Goal: Find specific page/section: Find specific page/section

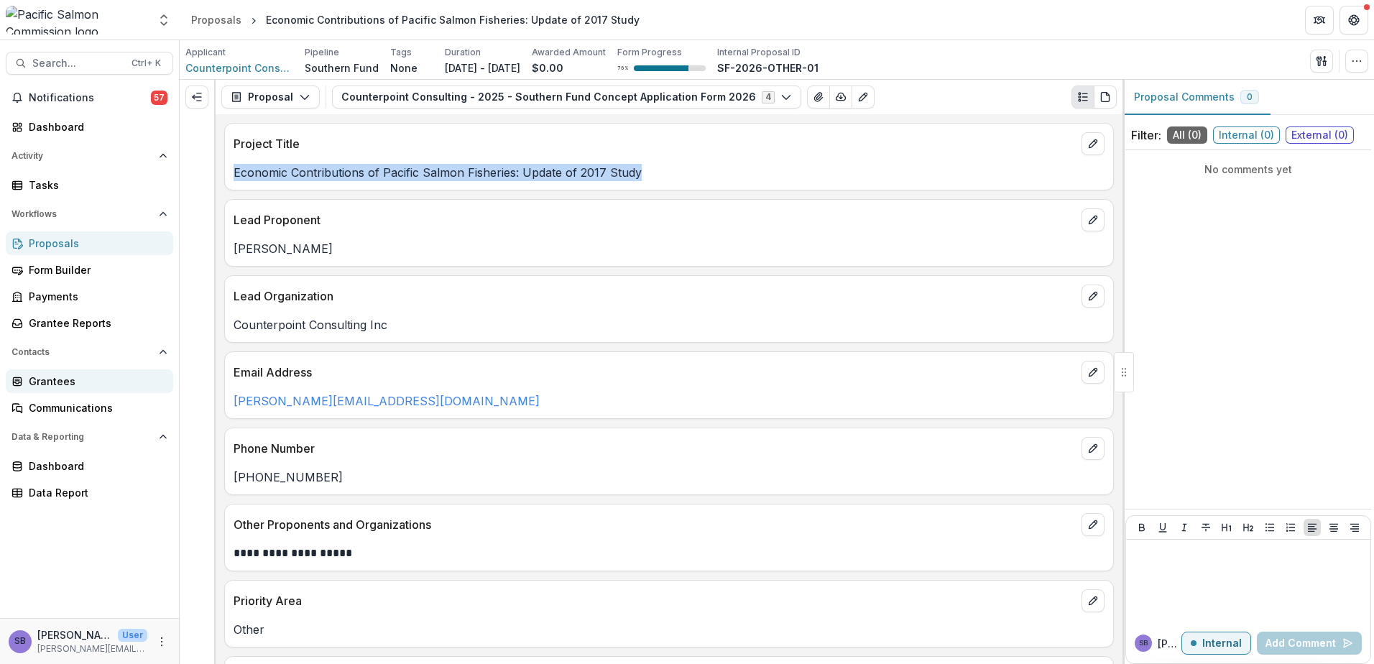
click at [78, 387] on div "Grantees" at bounding box center [95, 381] width 133 height 15
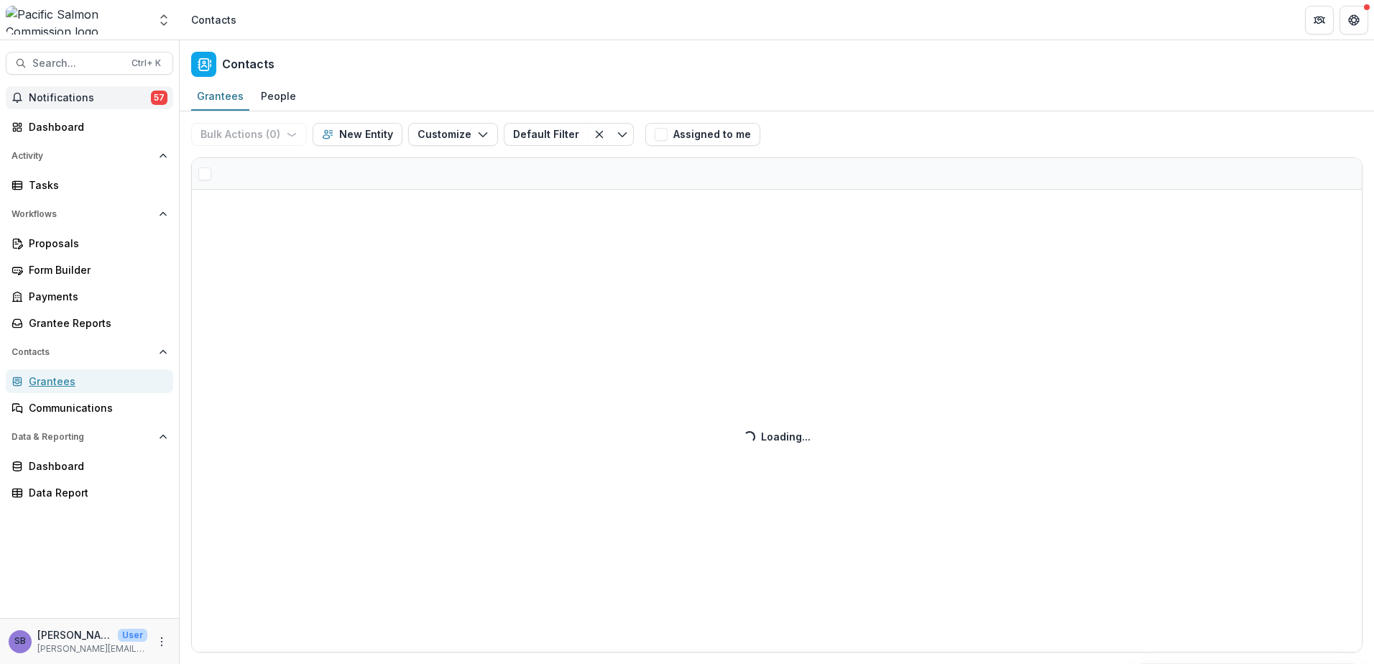
click at [96, 95] on span "Notifications" at bounding box center [90, 98] width 122 height 12
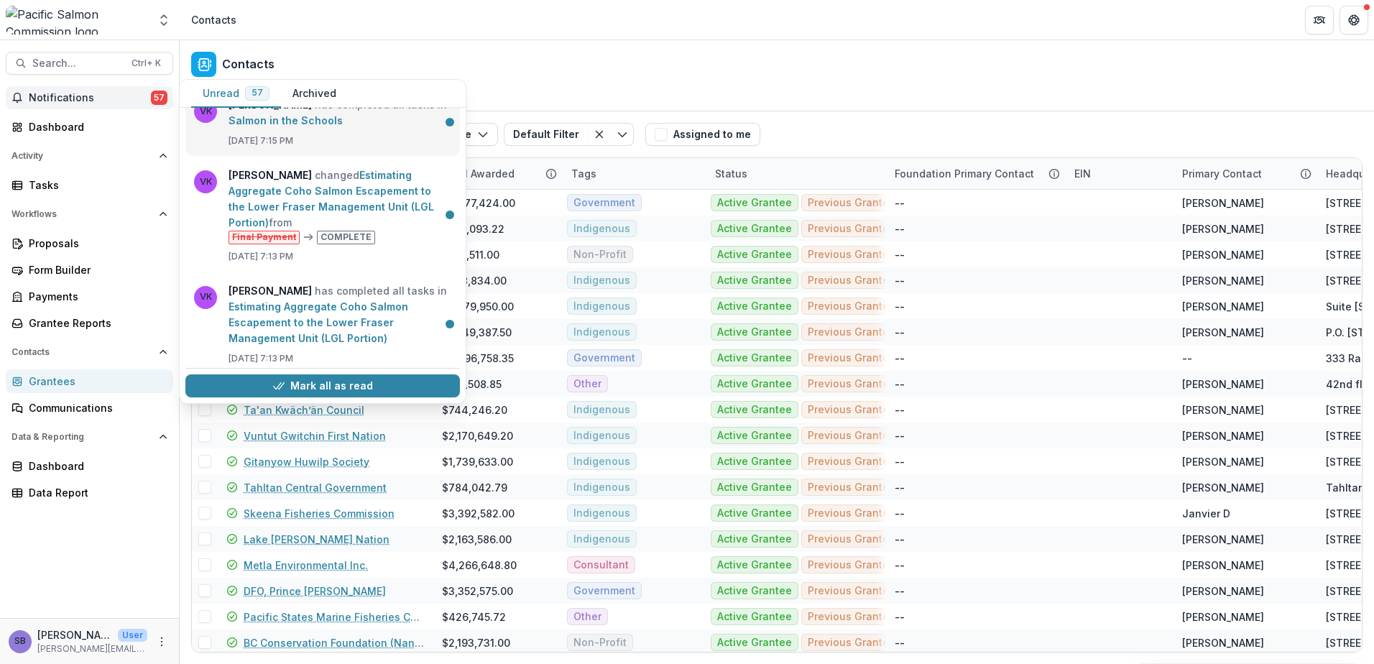
scroll to position [670, 0]
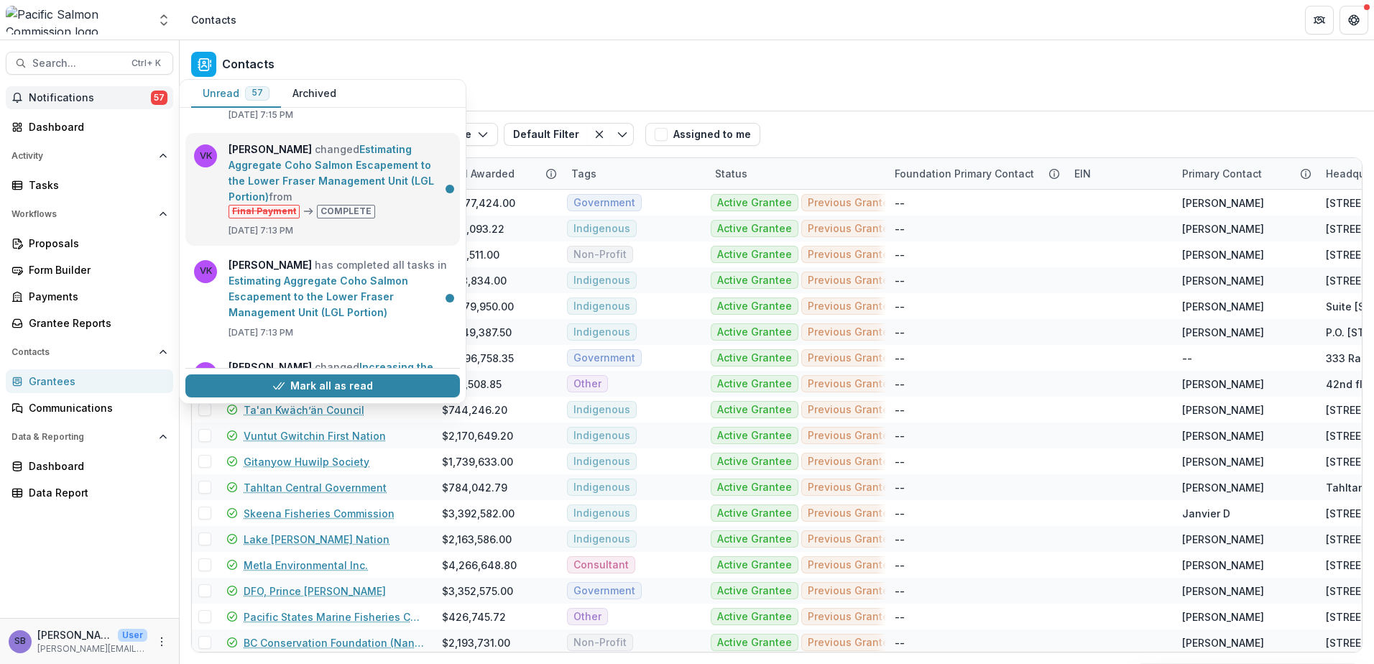
click at [396, 178] on link "Estimating Aggregate Coho Salmon Escapement to the Lower Fraser Management Unit…" at bounding box center [330, 173] width 205 height 60
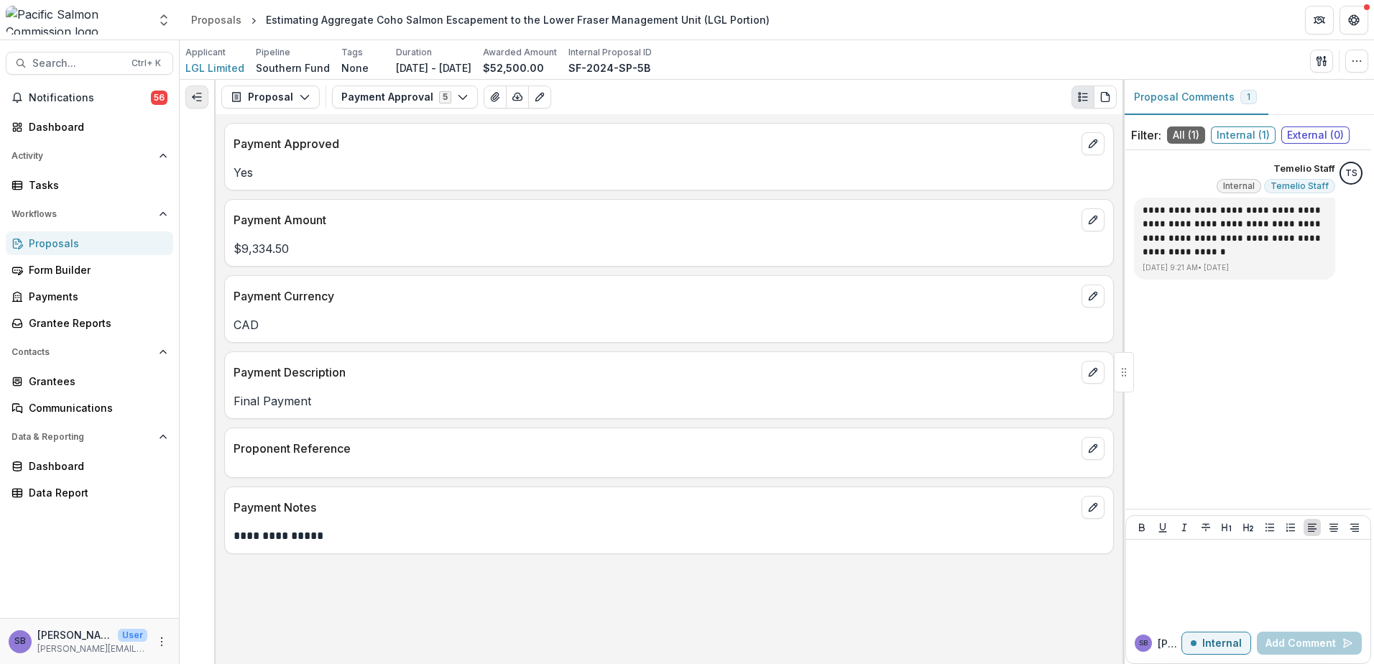
click at [203, 102] on button "Expand left" at bounding box center [196, 96] width 23 height 23
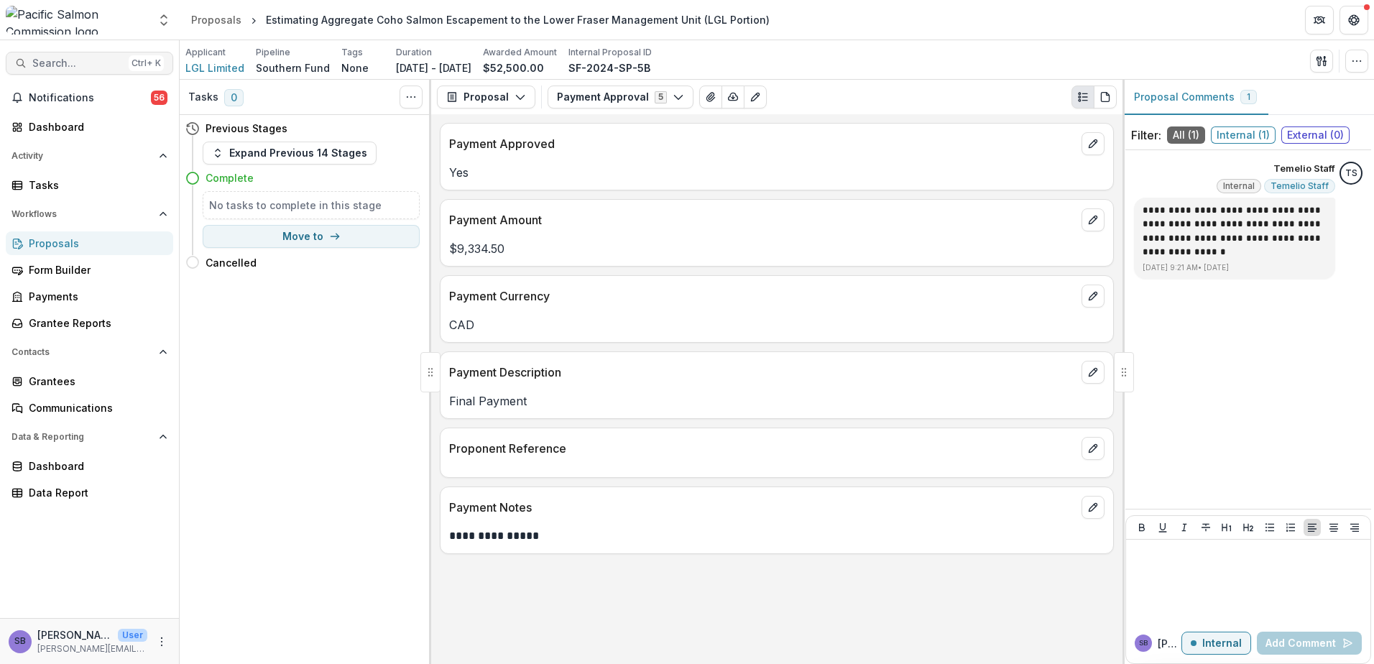
click at [88, 68] on span "Search..." at bounding box center [77, 63] width 91 height 12
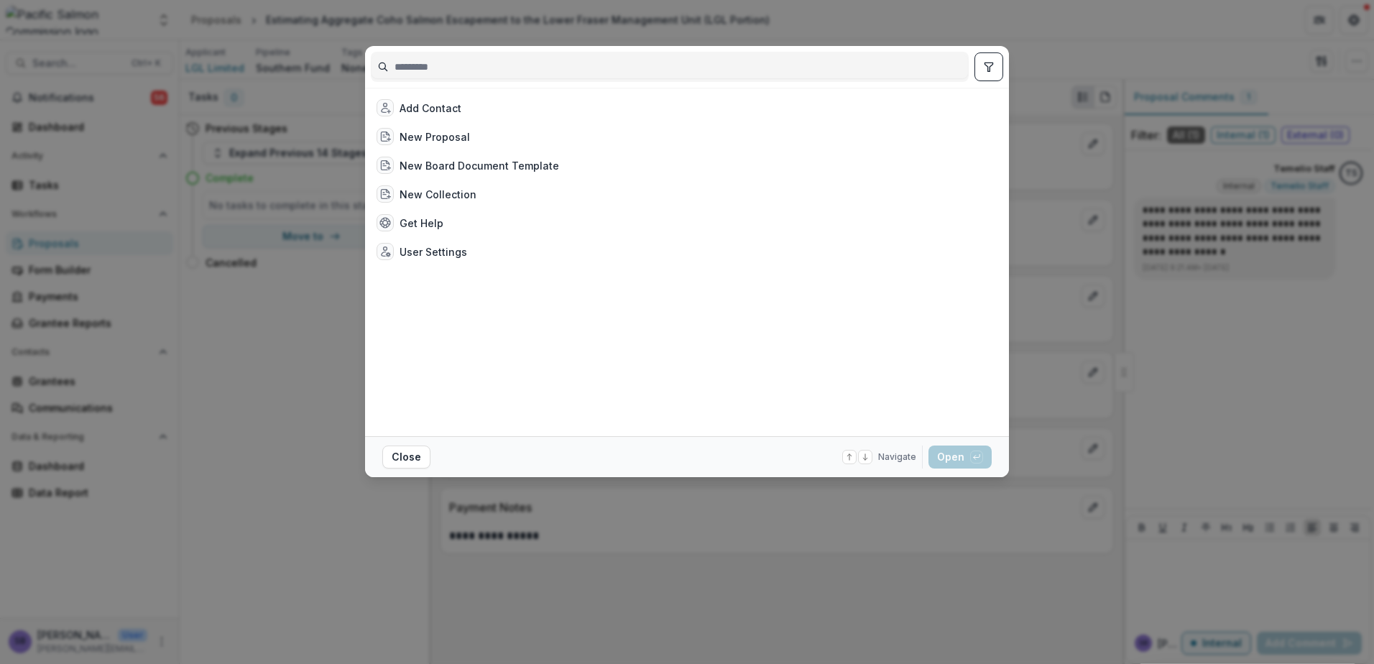
click at [994, 527] on div "Add Contact New Proposal New Board Document Template New Collection Get Help Us…" at bounding box center [687, 332] width 1374 height 664
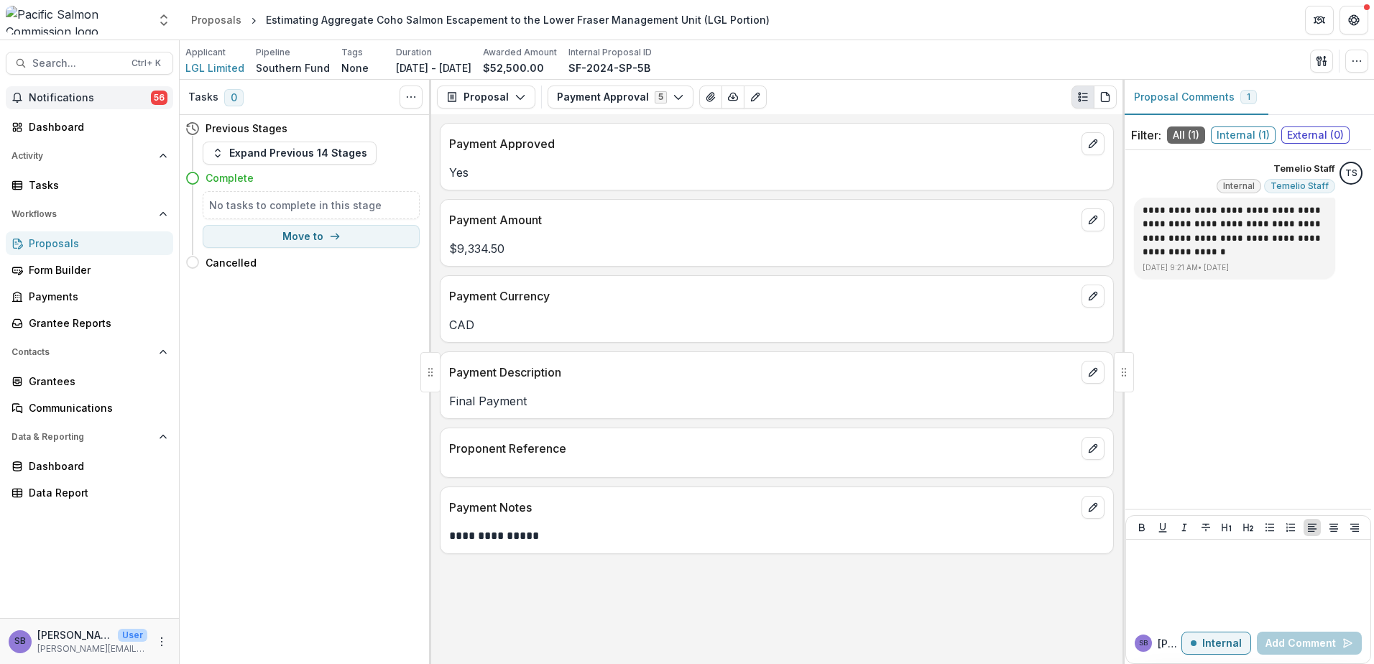
drag, startPoint x: 143, startPoint y: 101, endPoint x: 163, endPoint y: 116, distance: 24.7
click at [142, 102] on span "Notifications" at bounding box center [90, 98] width 122 height 12
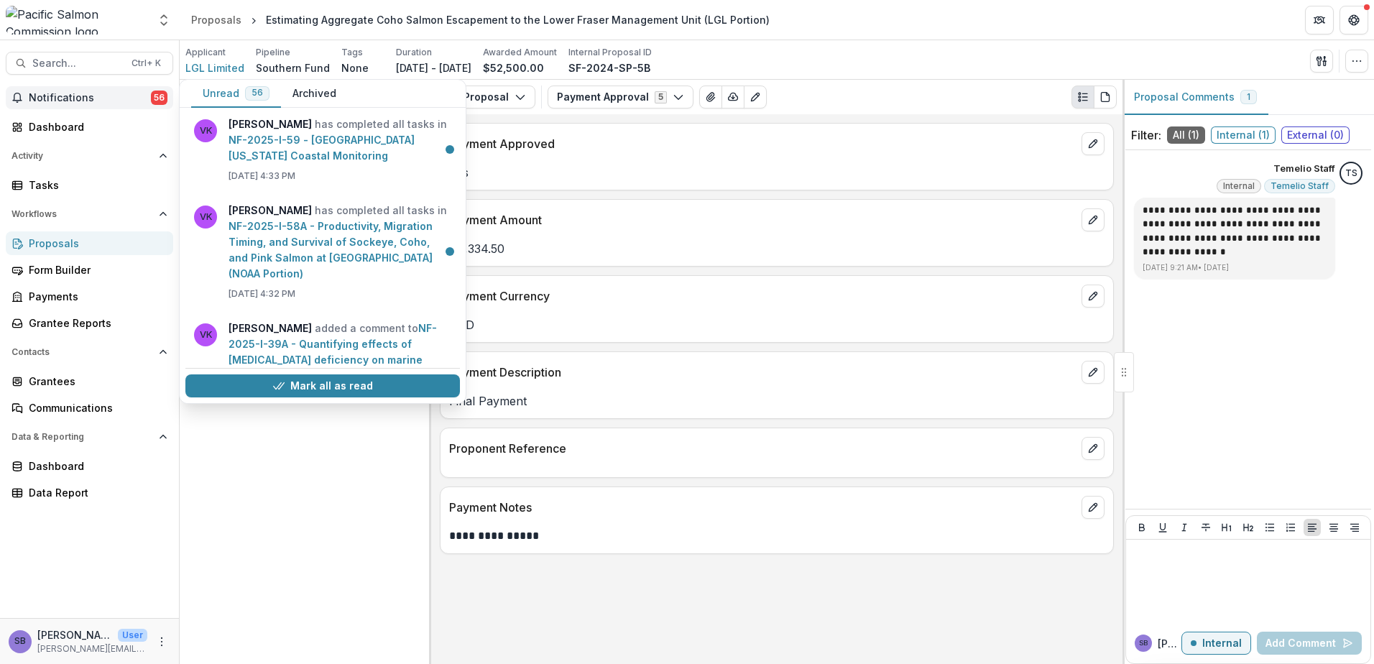
scroll to position [5138, 0]
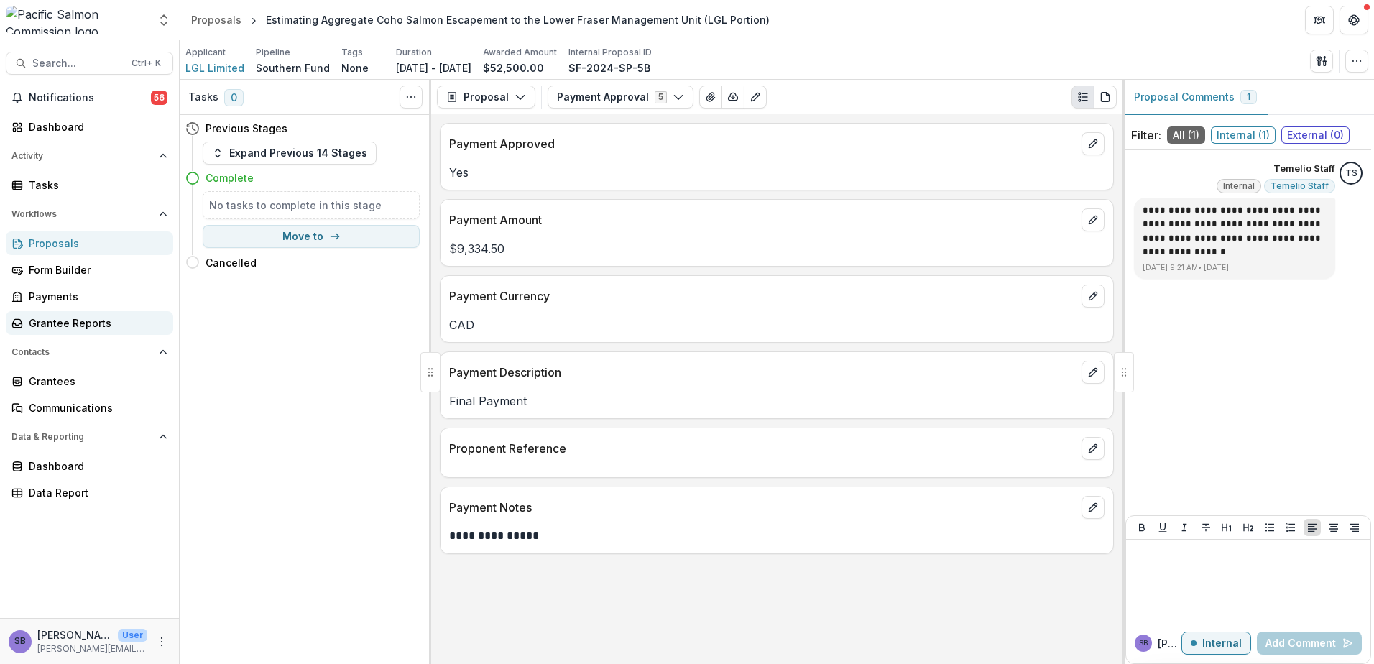
click at [92, 324] on div "Grantee Reports" at bounding box center [95, 322] width 133 height 15
